Goal: Navigation & Orientation: Go to known website

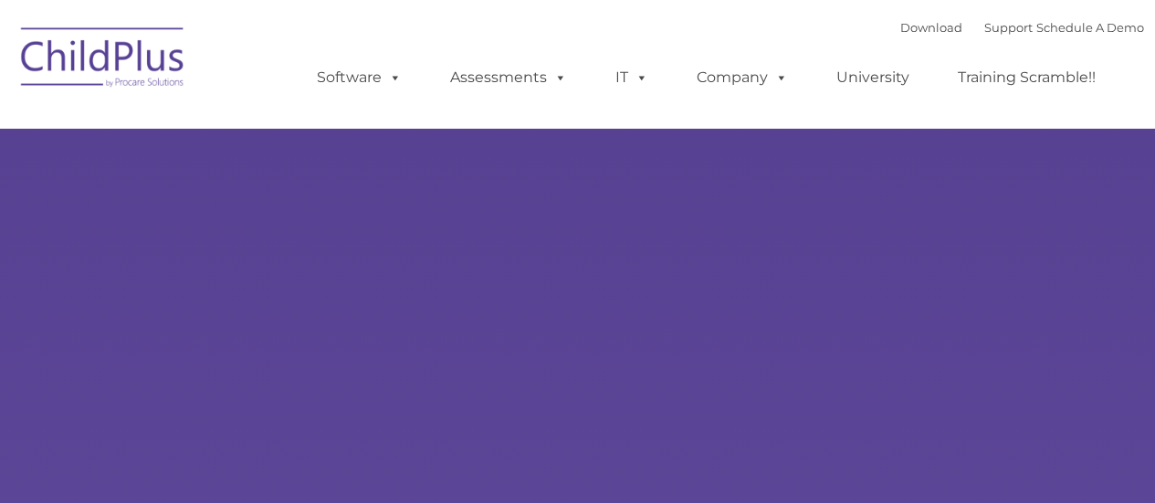
select select "MEDIUM"
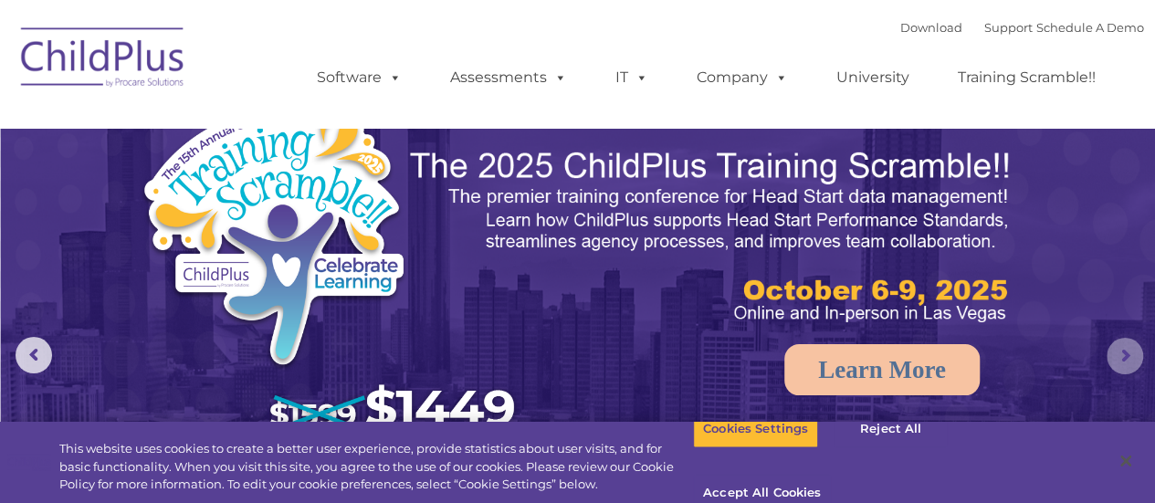
click at [1118, 369] on rs-arrow at bounding box center [1125, 356] width 37 height 37
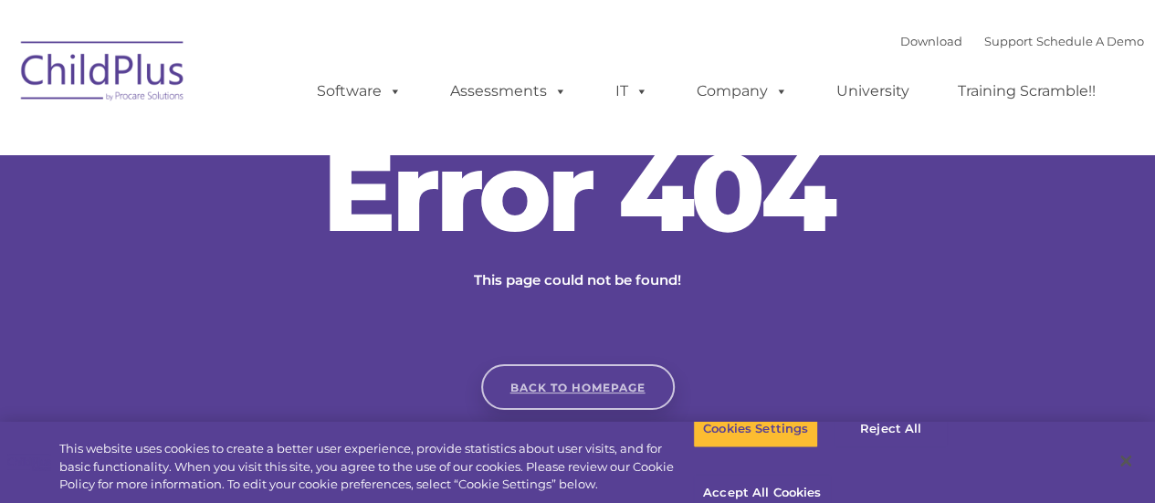
click at [592, 390] on link "Back to homepage" at bounding box center [578, 387] width 194 height 46
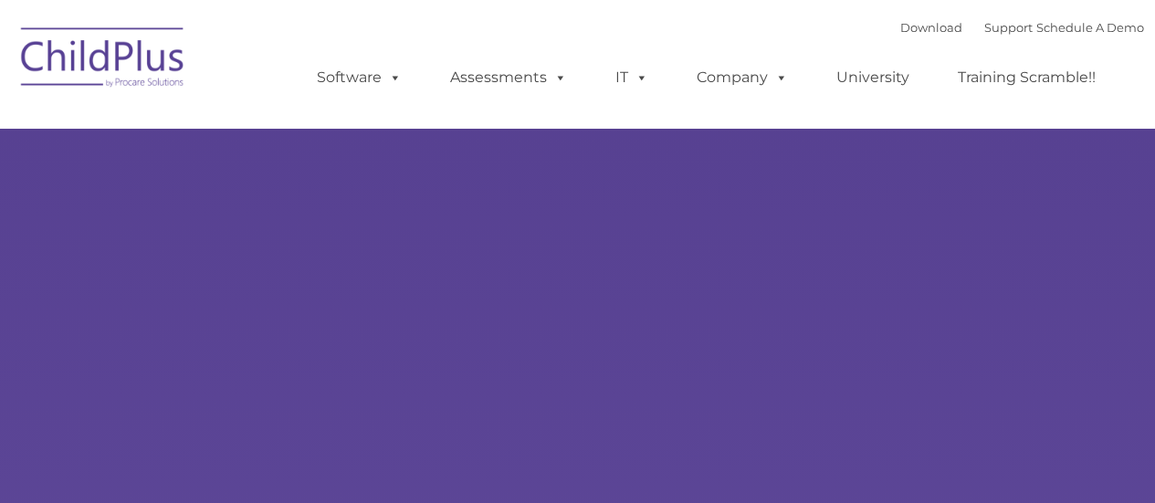
select select "MEDIUM"
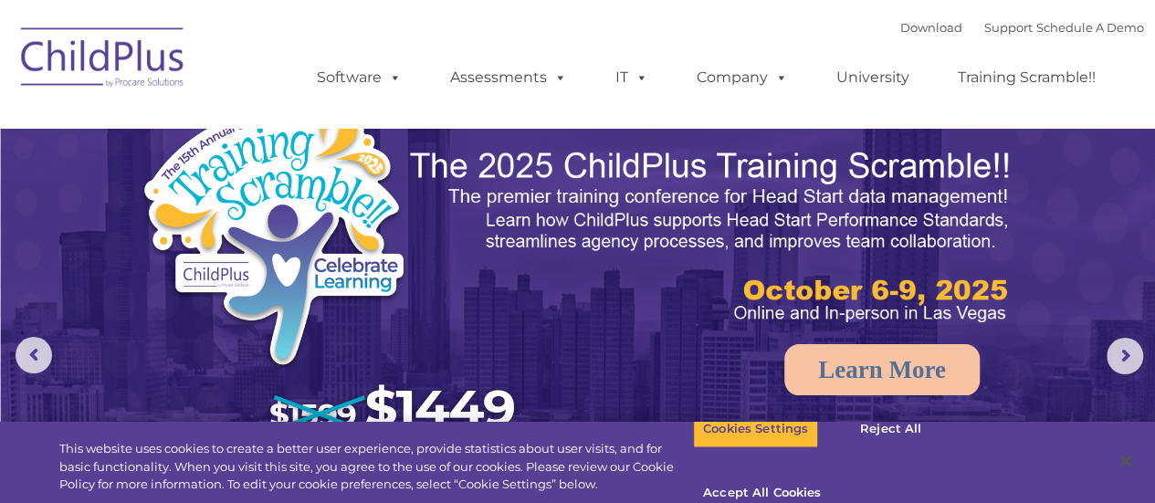
click at [229, 104] on div "Download Support | Schedule A Demo  MENU MENU Software ChildPlus: The original…" at bounding box center [578, 64] width 1132 height 100
